Goal: Transaction & Acquisition: Book appointment/travel/reservation

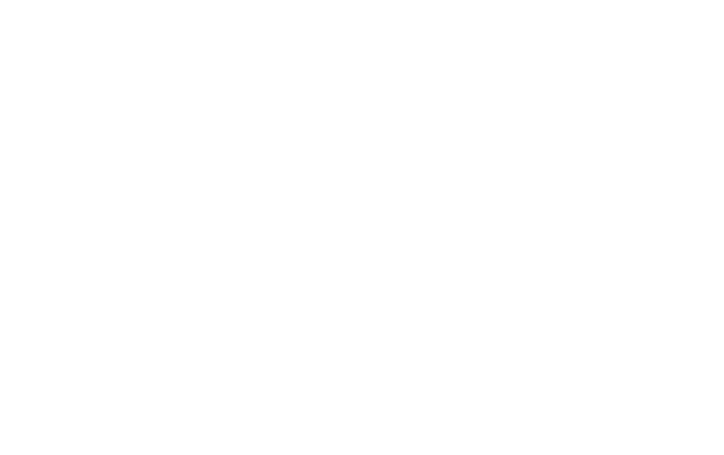
select select "*"
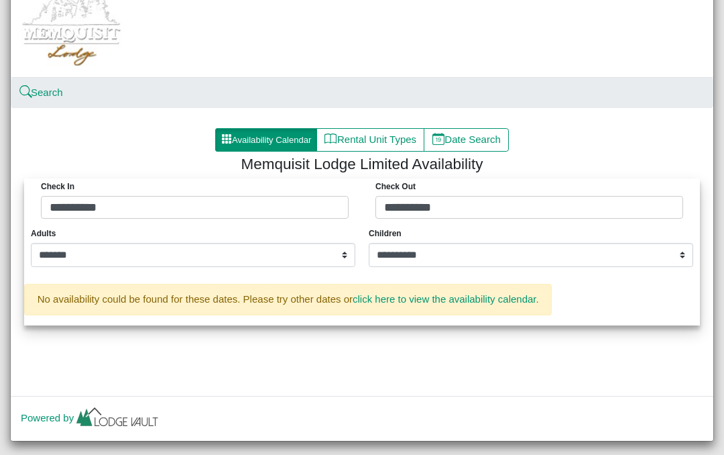
scroll to position [69, 0]
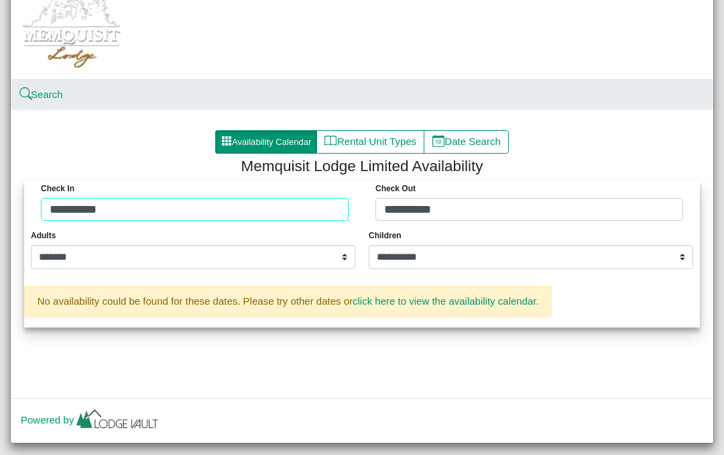
click at [317, 201] on div "**********" at bounding box center [361, 203] width 669 height 47
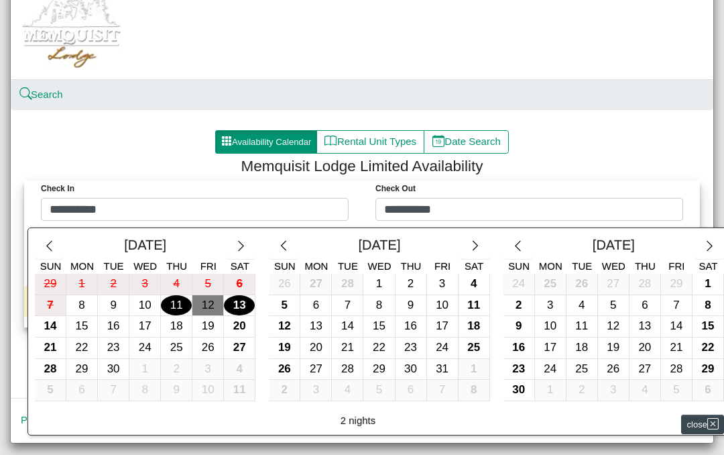
click at [215, 300] on div "12" at bounding box center [207, 305] width 31 height 21
type input "**********"
click at [56, 325] on div "14" at bounding box center [50, 326] width 31 height 21
type input "**********"
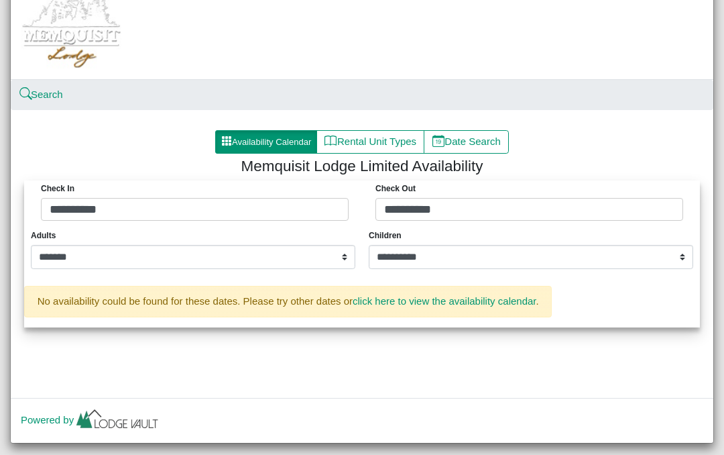
click at [275, 139] on button "Availability Calendar" at bounding box center [266, 142] width 102 height 24
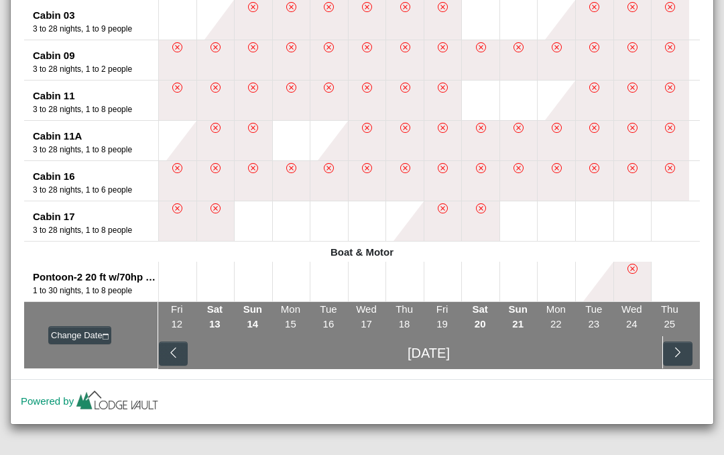
scroll to position [459, 0]
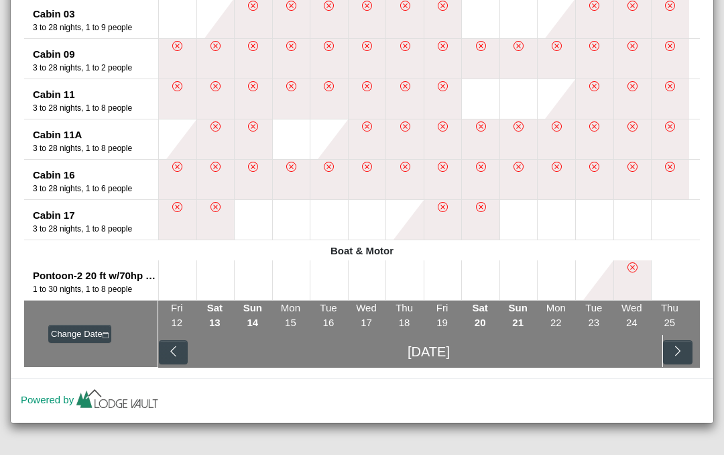
click at [199, 273] on button at bounding box center [216, 280] width 38 height 40
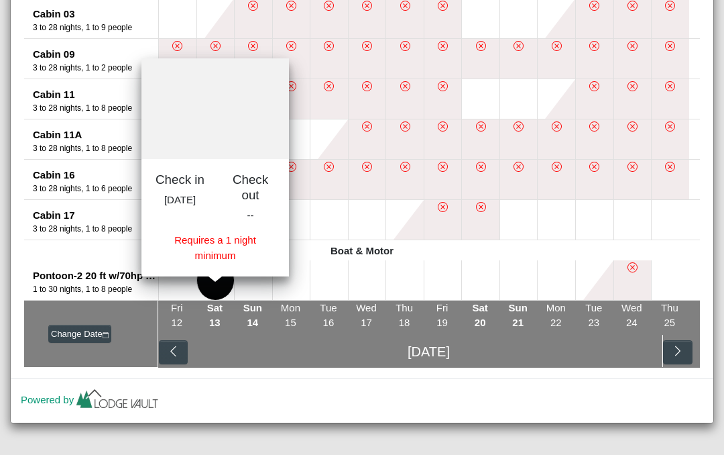
click at [183, 318] on li "Fri 12" at bounding box center [177, 315] width 38 height 31
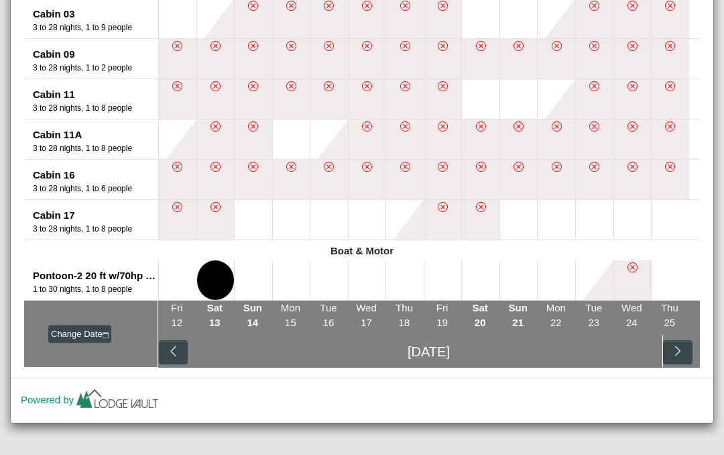
click at [185, 311] on li "Fri 12" at bounding box center [177, 315] width 38 height 31
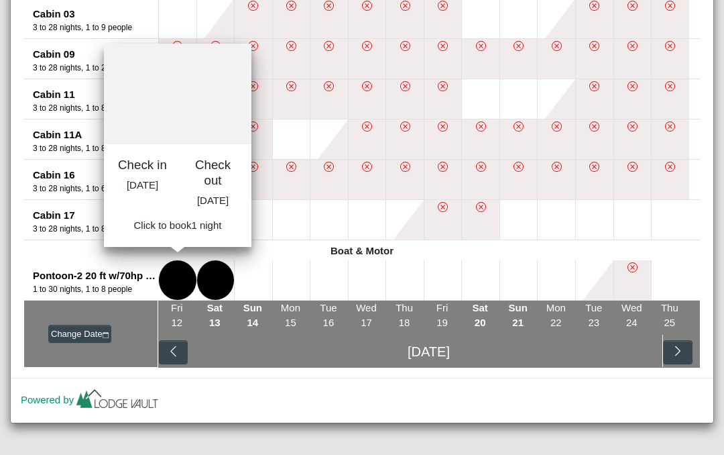
click at [176, 276] on button at bounding box center [178, 280] width 38 height 40
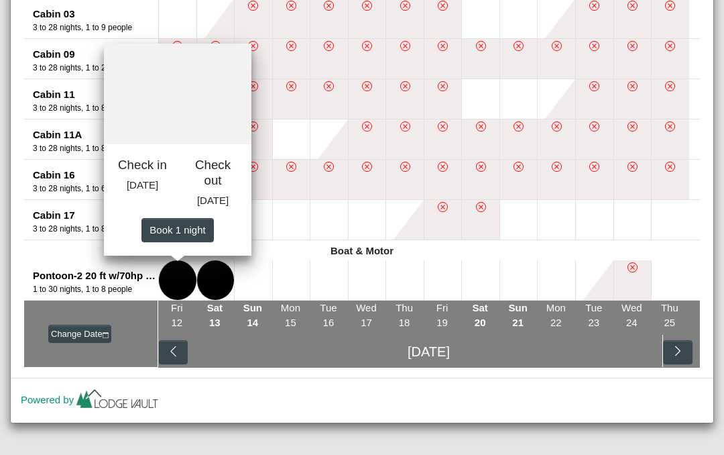
click at [223, 282] on button at bounding box center [216, 280] width 38 height 40
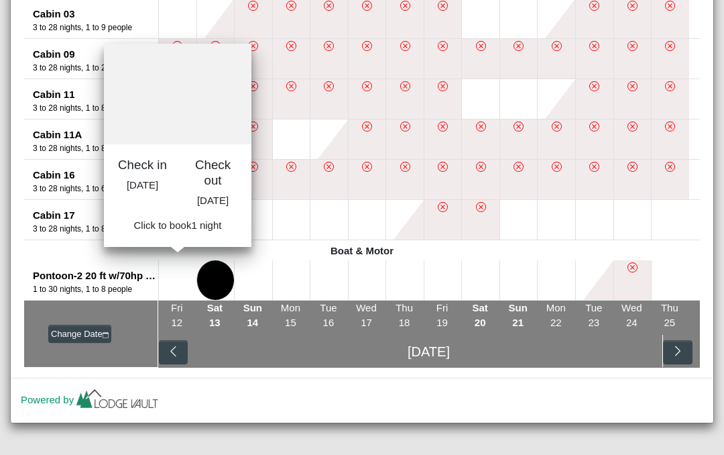
click at [223, 281] on button at bounding box center [216, 280] width 38 height 40
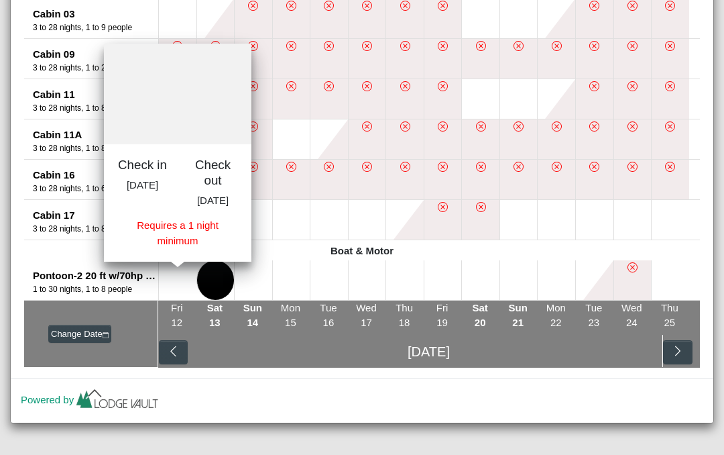
click at [224, 277] on button at bounding box center [216, 280] width 38 height 40
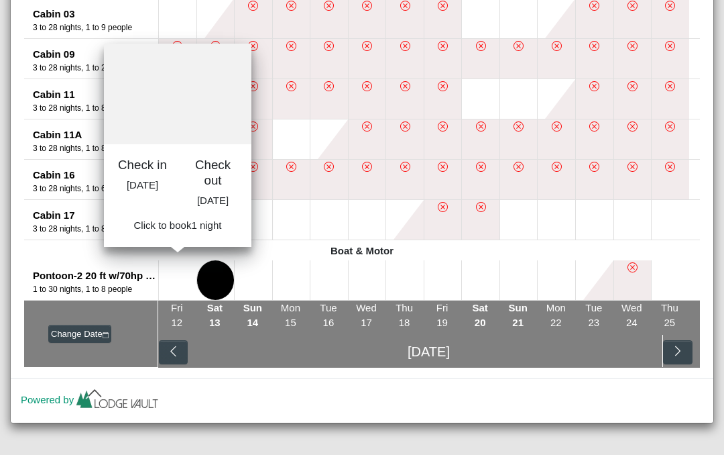
click at [179, 284] on button at bounding box center [178, 280] width 38 height 40
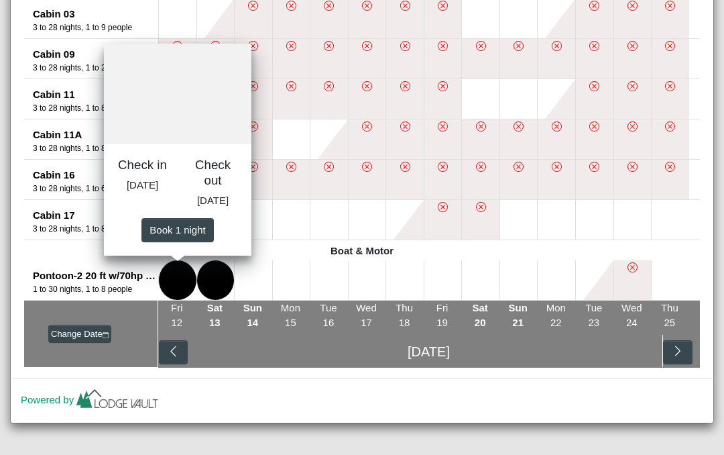
click at [205, 235] on span "Book 1 night" at bounding box center [178, 228] width 56 height 11
select select "*"
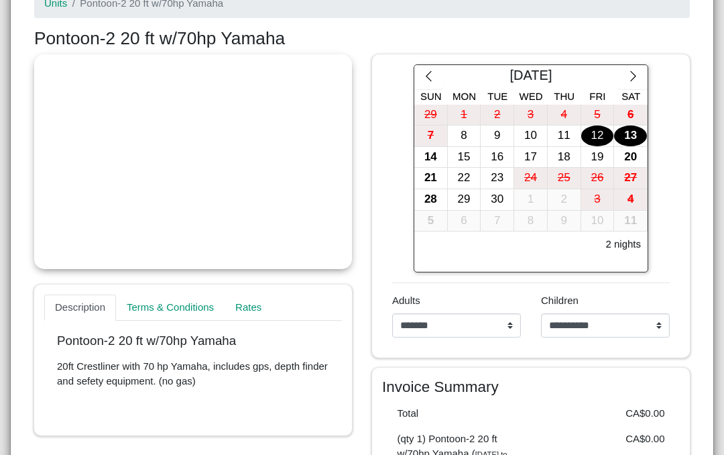
scroll to position [239, 0]
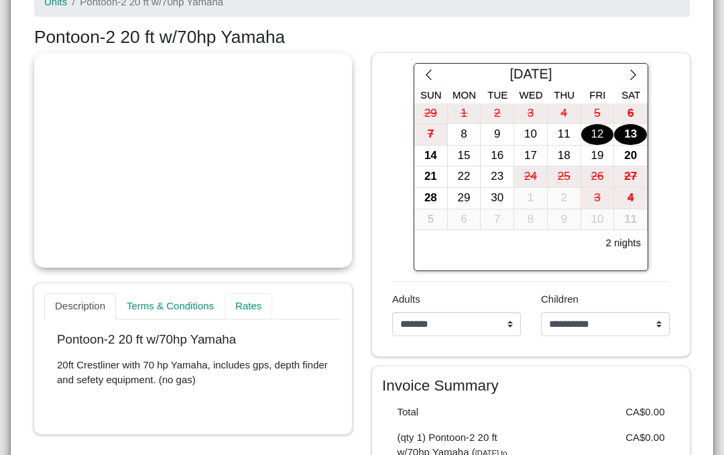
click at [260, 308] on link "Rates" at bounding box center [249, 306] width 48 height 27
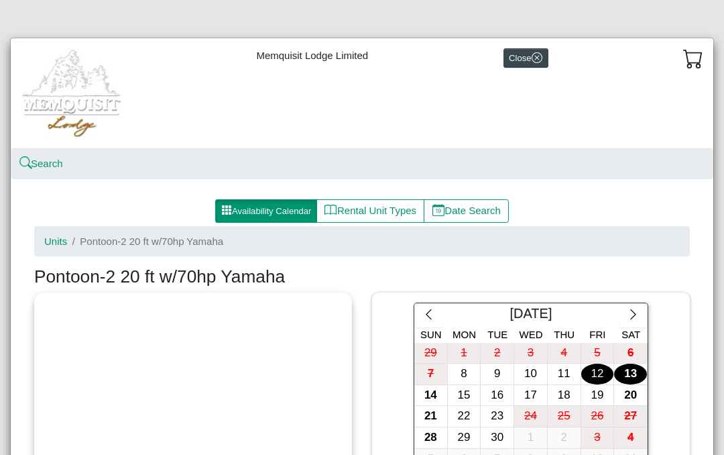
scroll to position [0, 0]
click at [384, 211] on button "Rental Unit Types" at bounding box center [371, 211] width 108 height 24
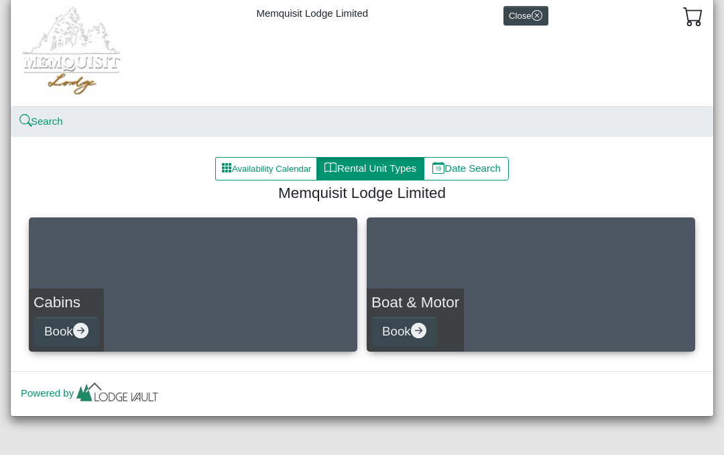
scroll to position [42, 0]
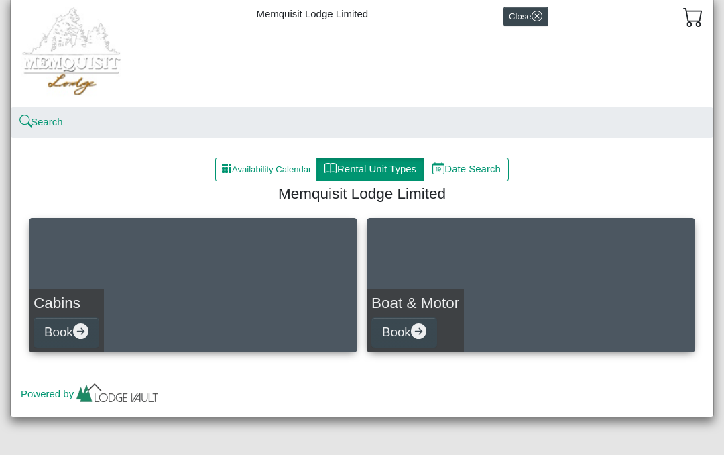
click at [426, 323] on button "Book" at bounding box center [405, 332] width 66 height 30
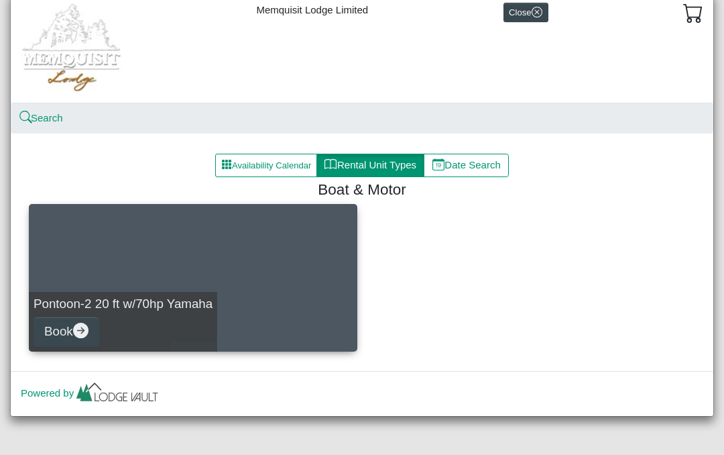
scroll to position [45, 0]
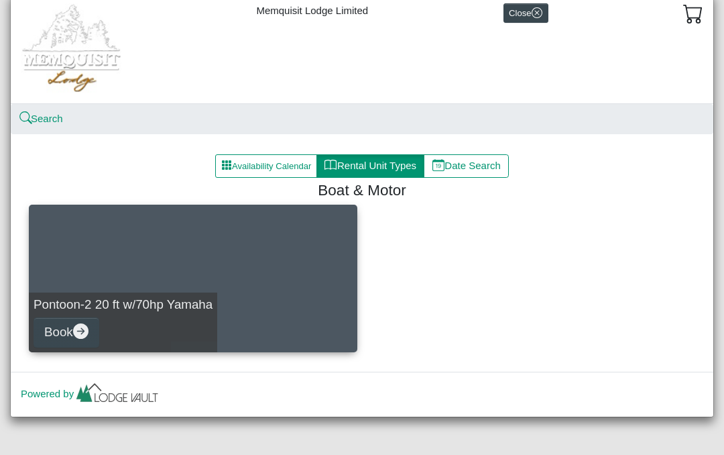
click at [486, 164] on button "Date Search" at bounding box center [466, 166] width 85 height 24
select select "*"
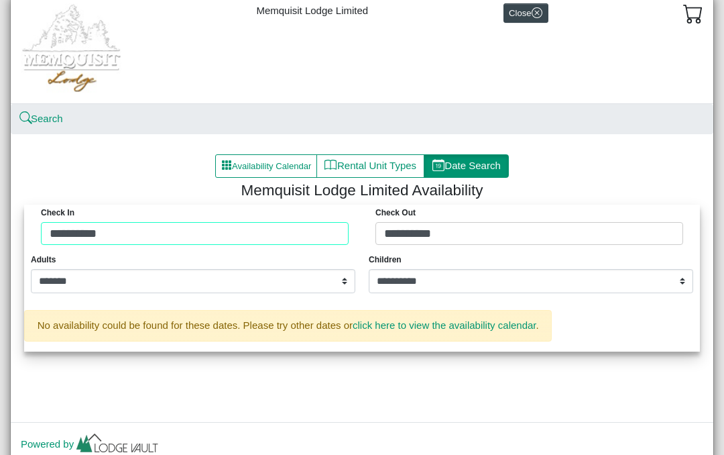
click at [325, 229] on div "**********" at bounding box center [361, 228] width 669 height 47
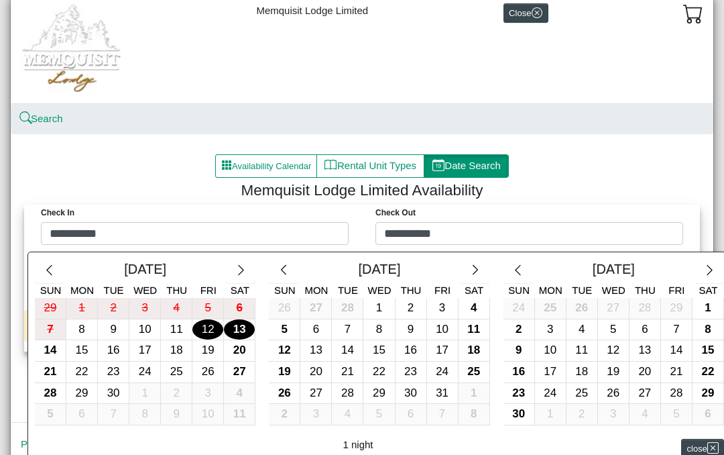
click at [184, 326] on div "11" at bounding box center [176, 329] width 31 height 21
type input "**********"
click at [563, 237] on div at bounding box center [362, 227] width 724 height 455
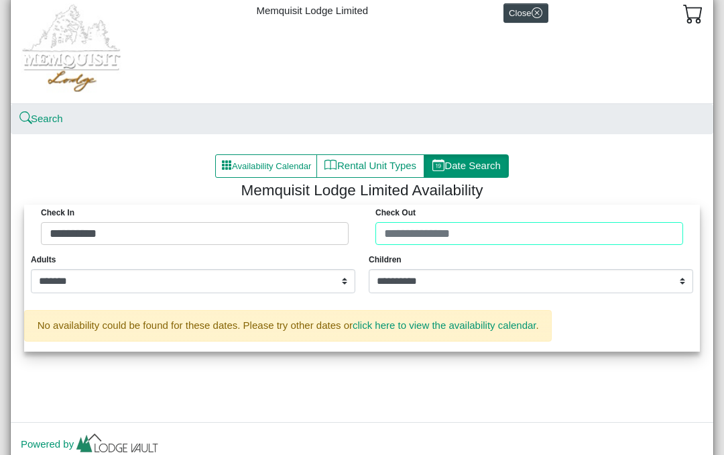
click at [549, 234] on div "**********" at bounding box center [361, 228] width 669 height 47
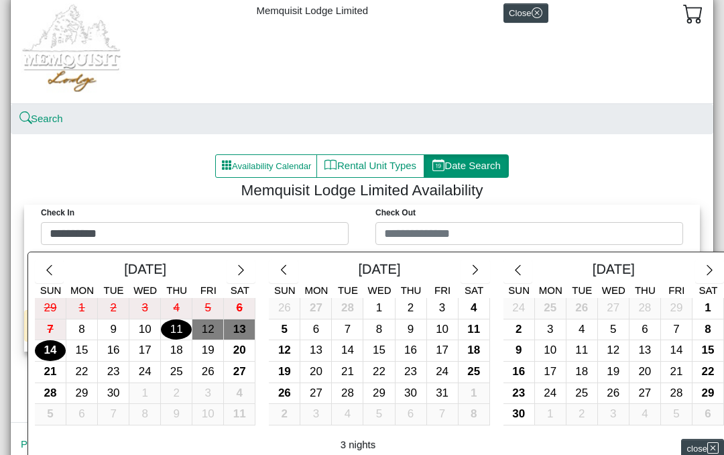
click at [54, 349] on div "14" at bounding box center [50, 350] width 31 height 21
type input "**********"
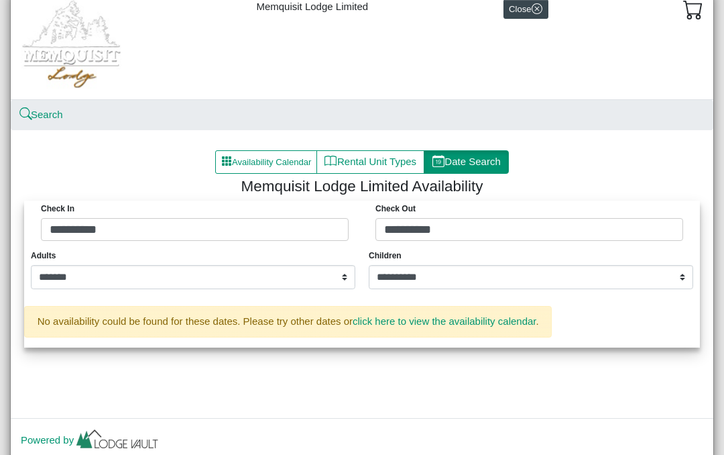
scroll to position [52, 0]
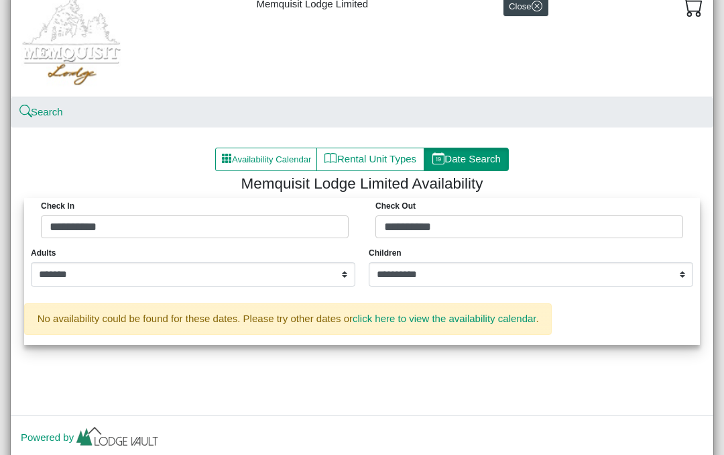
click at [400, 156] on button "Rental Unit Types" at bounding box center [371, 160] width 108 height 24
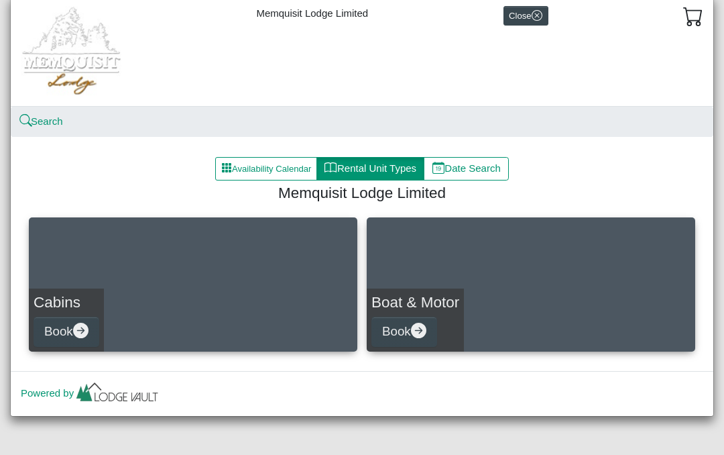
scroll to position [42, 0]
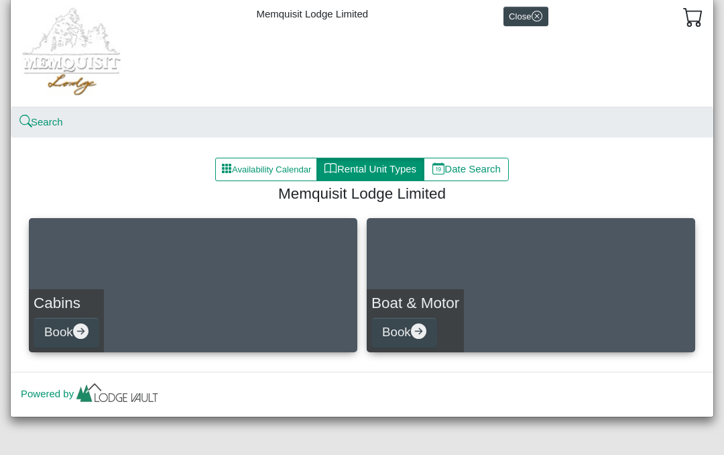
click at [471, 296] on link "Boat & Motor Book" at bounding box center [531, 285] width 329 height 134
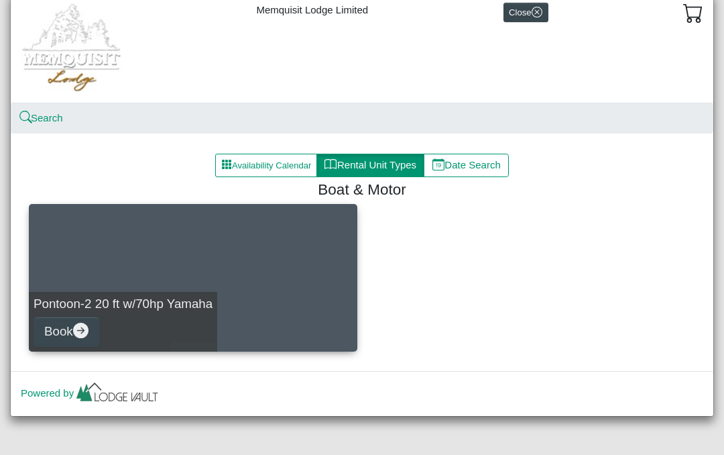
scroll to position [45, 0]
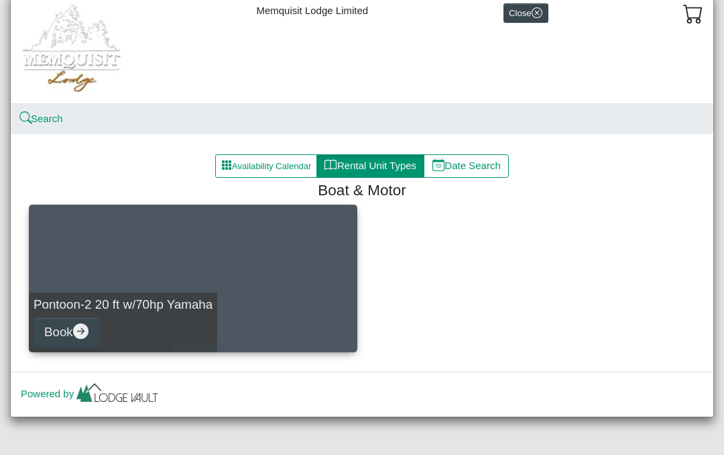
click at [281, 164] on button "Availability Calendar" at bounding box center [266, 166] width 102 height 24
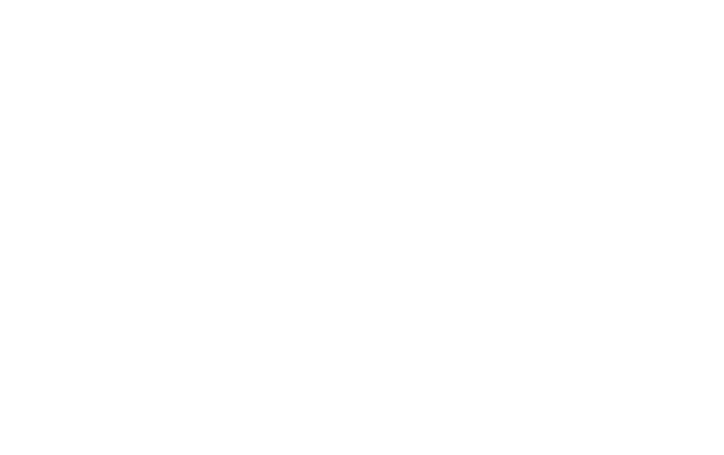
select select "*"
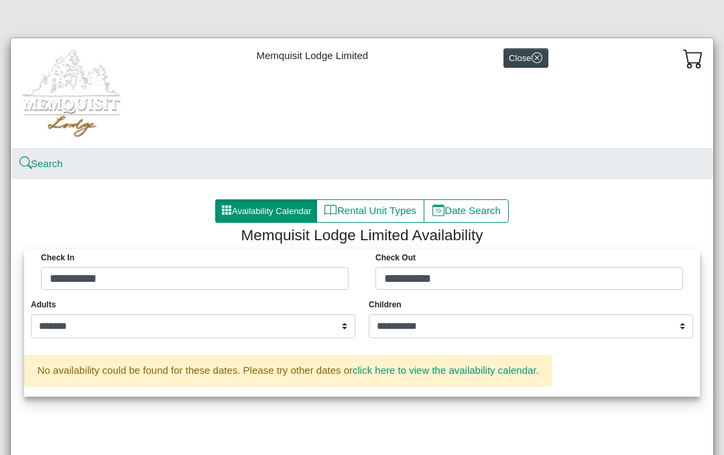
click at [266, 220] on button "Availability Calendar" at bounding box center [266, 211] width 102 height 24
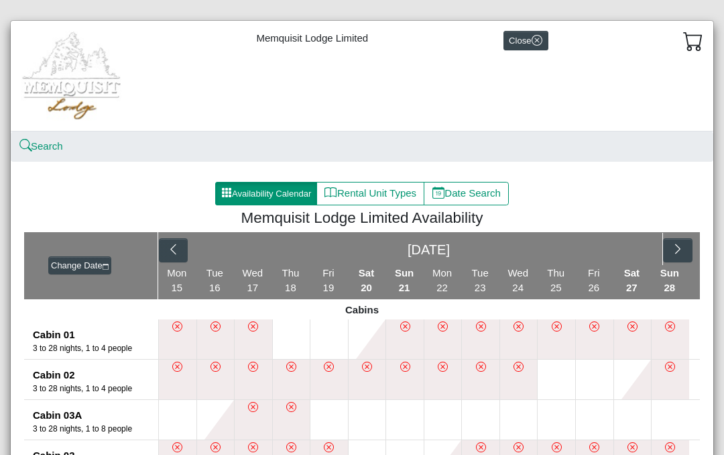
scroll to position [18, 0]
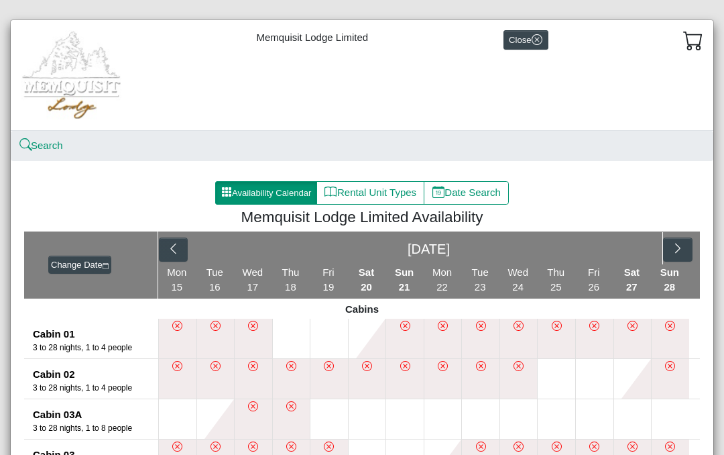
click at [687, 245] on button "button" at bounding box center [677, 249] width 29 height 24
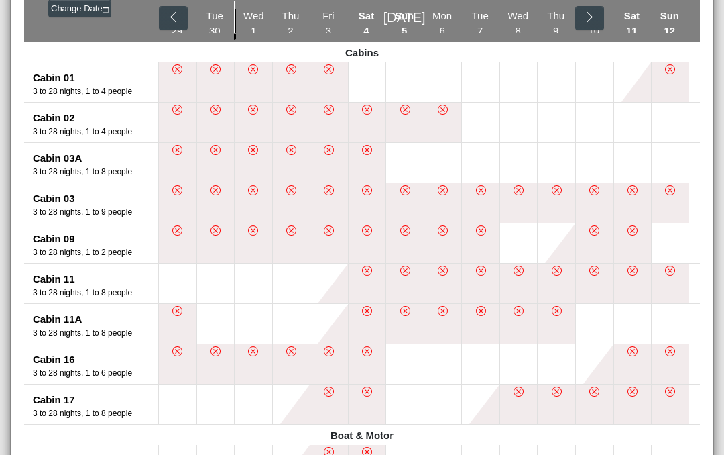
scroll to position [268, 0]
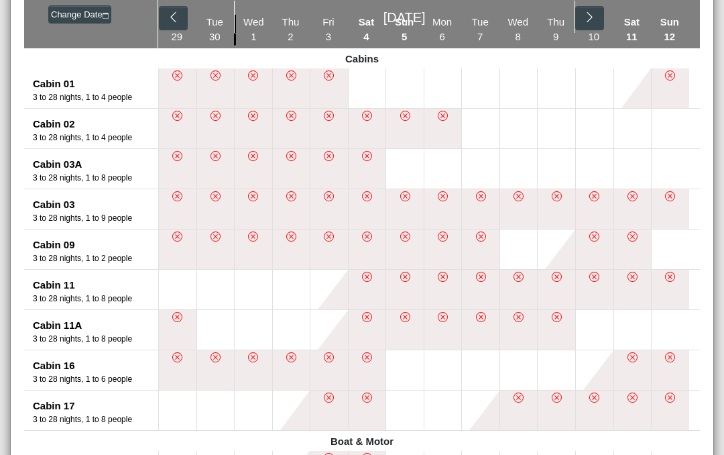
click at [414, 163] on button at bounding box center [405, 169] width 38 height 40
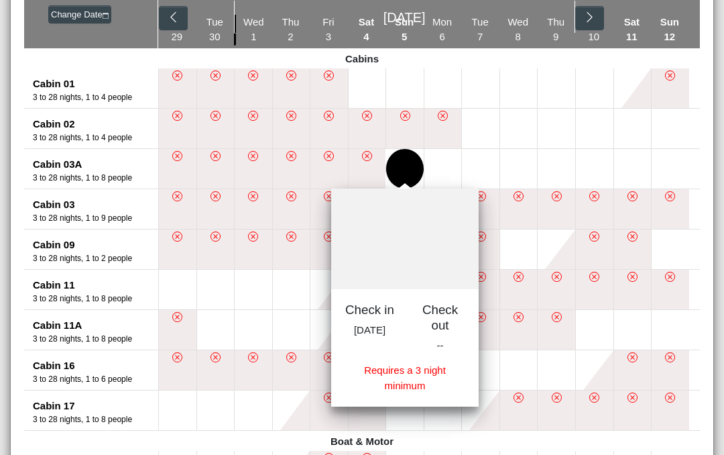
click at [449, 325] on li at bounding box center [443, 330] width 38 height 40
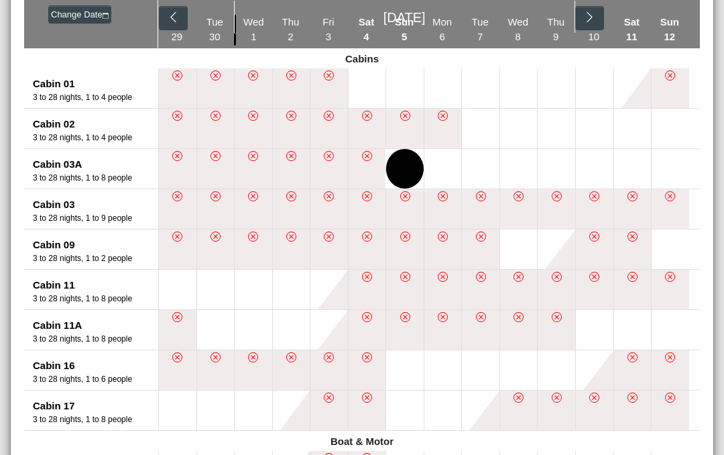
click at [524, 167] on button at bounding box center [519, 169] width 38 height 40
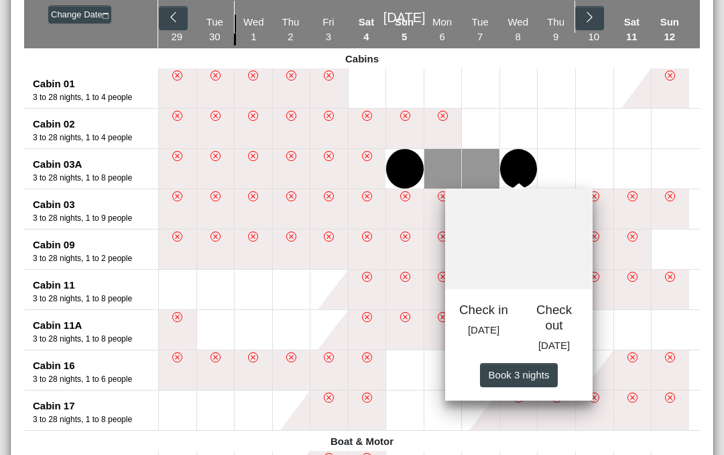
click at [39, 215] on div "3 to 28 nights, 1 to 9 people" at bounding box center [95, 218] width 125 height 12
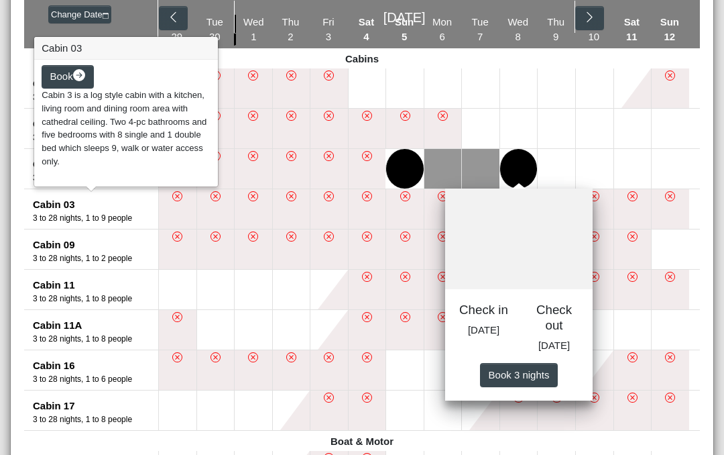
click at [38, 249] on div "Cabin 09" at bounding box center [95, 244] width 125 height 15
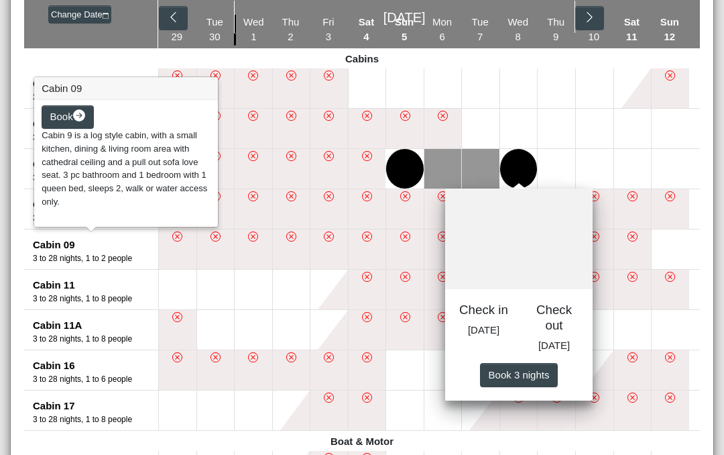
click at [42, 296] on div "3 to 28 nights, 1 to 8 people" at bounding box center [95, 298] width 125 height 12
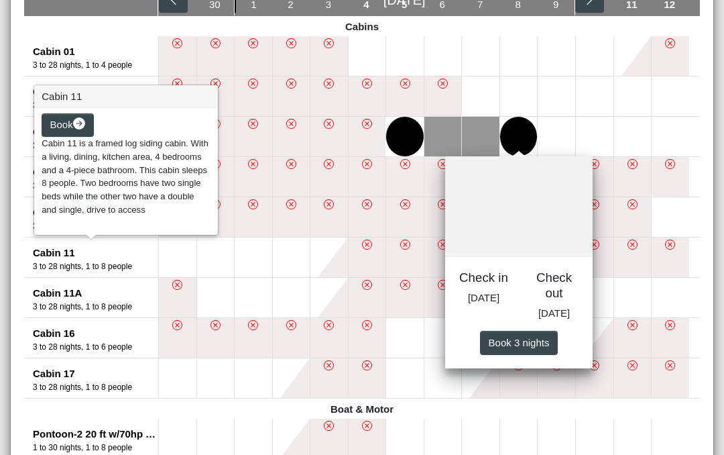
scroll to position [305, 0]
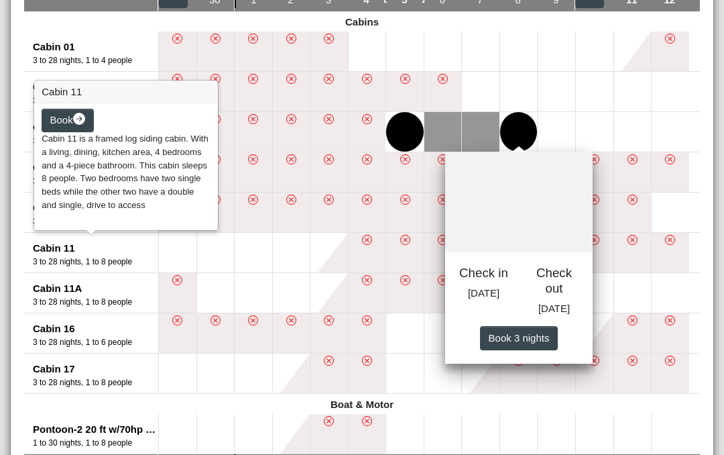
click at [192, 199] on span "Cabin 11 is a framed log siding cabin. With a living, dining, kitchen area, 4 b…" at bounding box center [125, 172] width 166 height 76
click at [178, 160] on span "Cabin 11 is a framed log siding cabin. With a living, dining, kitchen area, 4 b…" at bounding box center [125, 172] width 166 height 76
click at [119, 300] on div "3 to 28 nights, 1 to 8 people" at bounding box center [95, 302] width 125 height 12
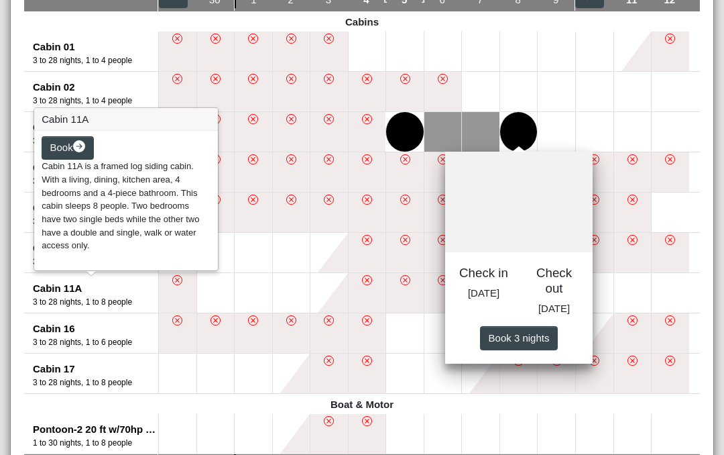
click at [129, 336] on div "3 to 28 nights, 1 to 6 people" at bounding box center [95, 342] width 125 height 12
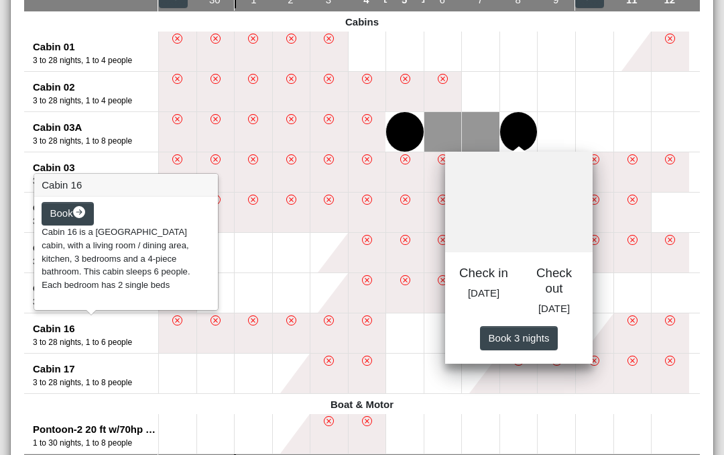
click at [127, 329] on div "Cabin 16" at bounding box center [95, 328] width 125 height 15
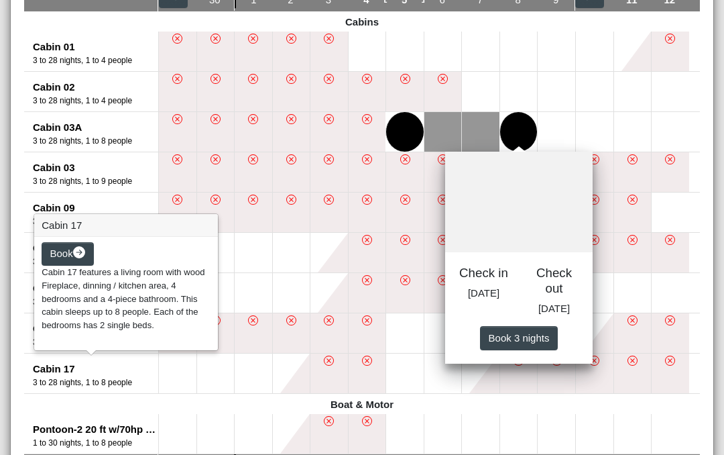
click at [137, 371] on div "Cabin 17" at bounding box center [95, 368] width 125 height 15
